Goal: Information Seeking & Learning: Learn about a topic

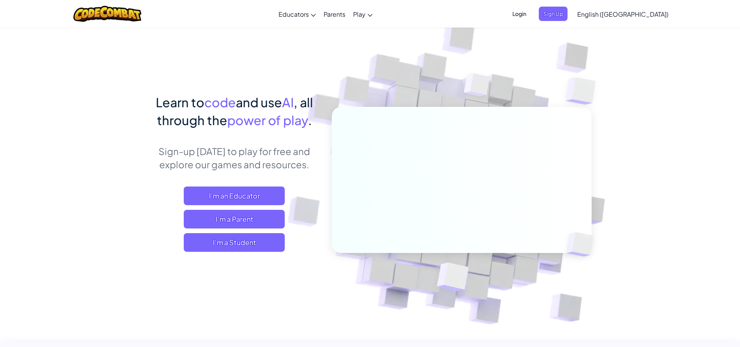
click at [531, 17] on span "Login" at bounding box center [519, 14] width 23 height 14
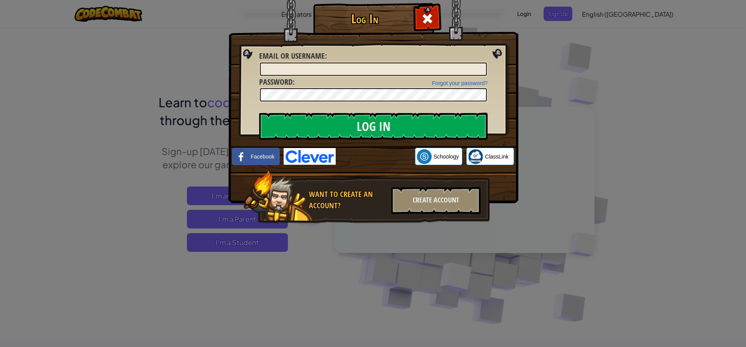
click at [296, 149] on img at bounding box center [310, 156] width 52 height 17
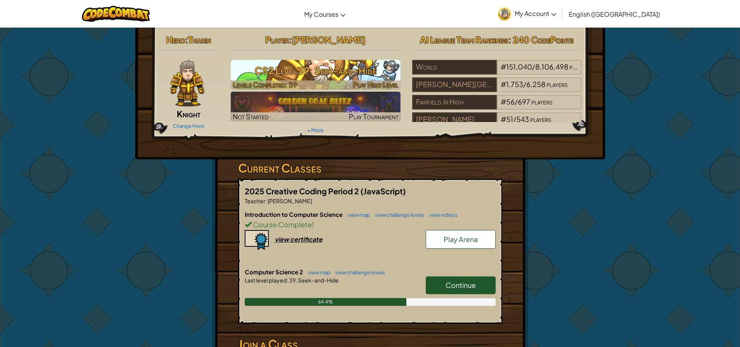
click at [332, 70] on h3 "CS2 Level 39: Seek-and-Hide" at bounding box center [316, 70] width 170 height 17
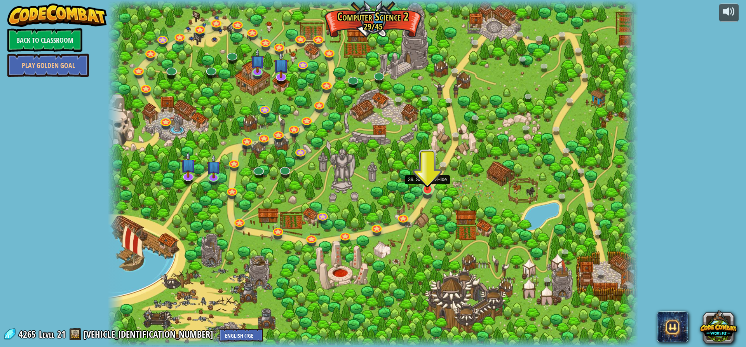
click at [431, 188] on img at bounding box center [428, 174] width 14 height 32
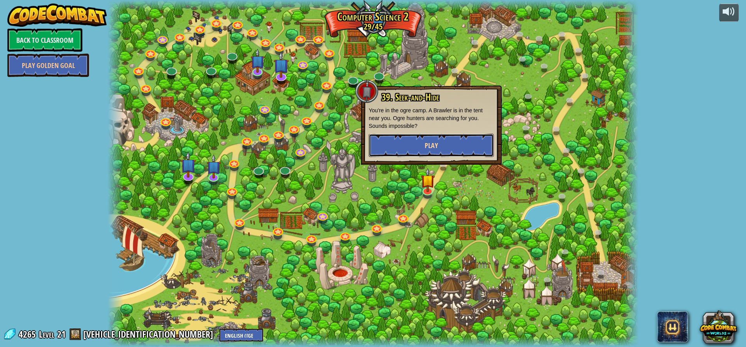
click at [431, 141] on span "Play" at bounding box center [431, 146] width 13 height 10
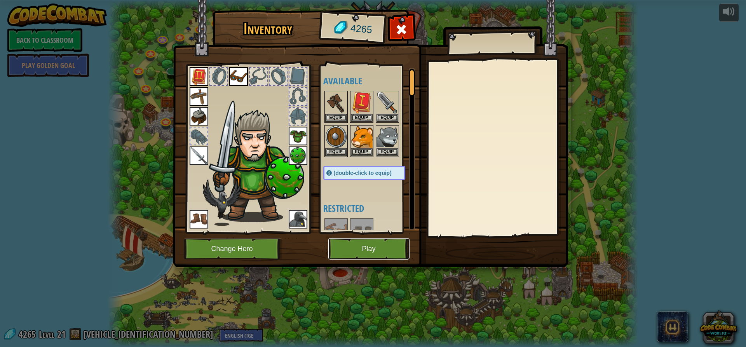
click at [363, 252] on button "Play" at bounding box center [368, 248] width 81 height 21
